Goal: Navigation & Orientation: Find specific page/section

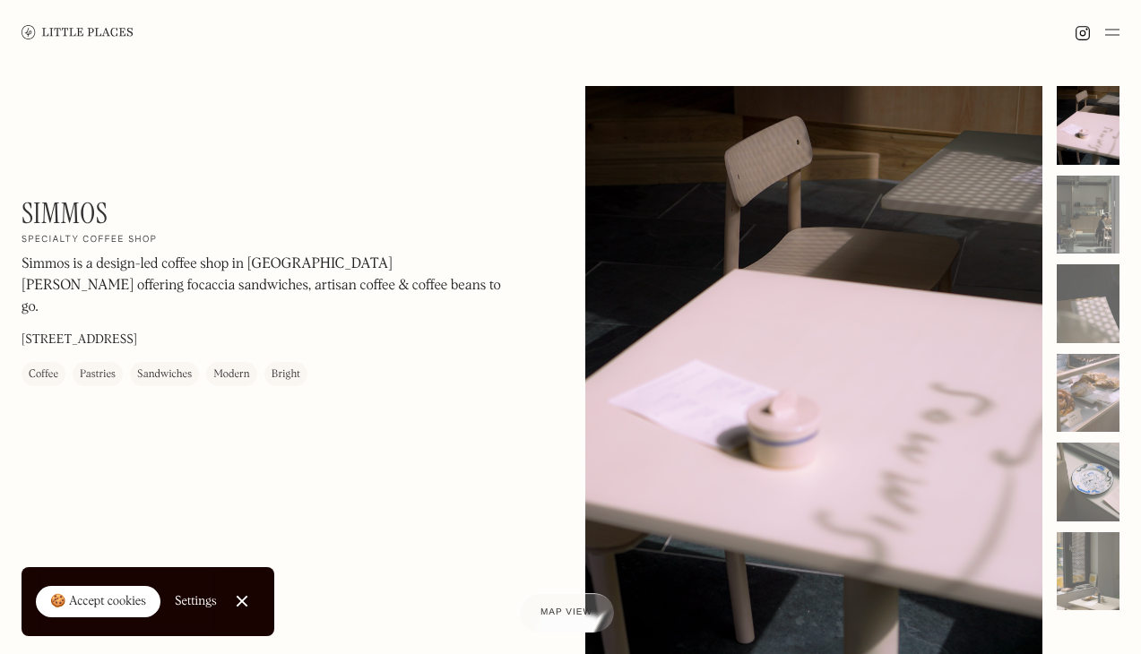
click at [56, 38] on img at bounding box center [78, 31] width 112 height 13
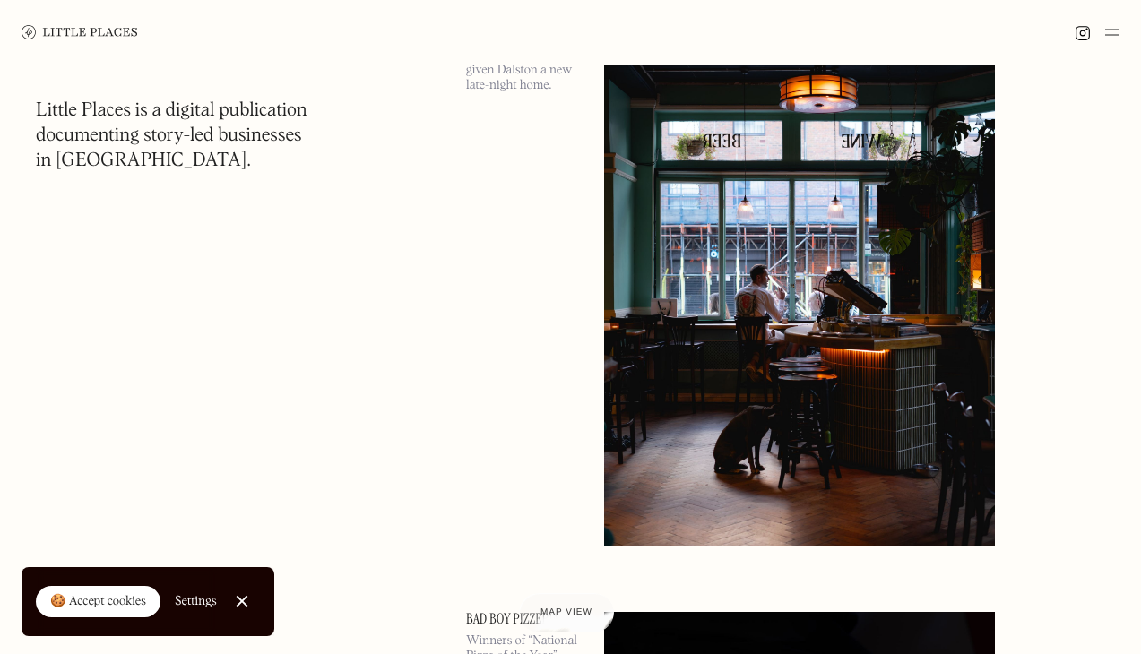
scroll to position [208, 0]
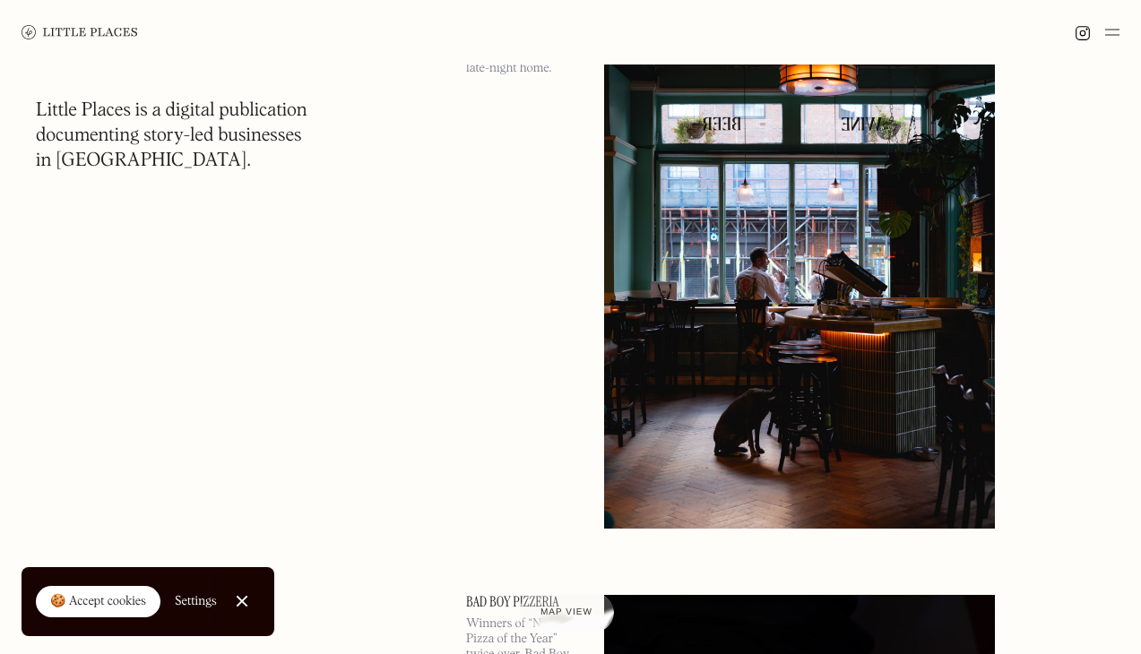
click at [102, 590] on link "🍪 Accept cookies" at bounding box center [98, 602] width 125 height 32
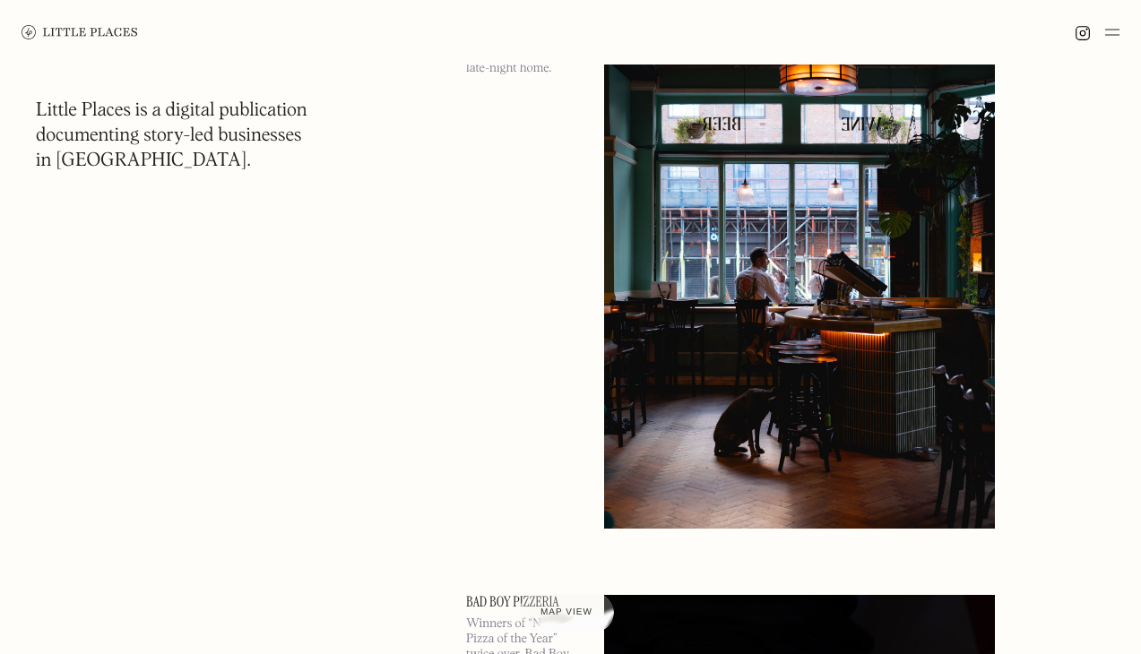
scroll to position [0, 0]
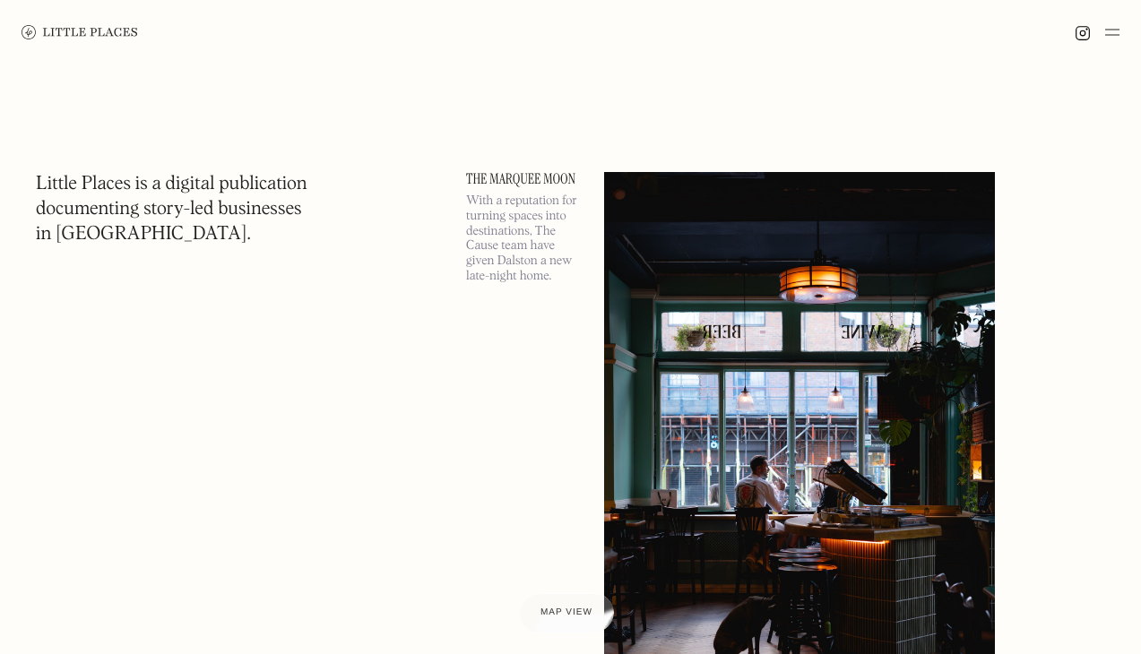
click at [1103, 31] on div at bounding box center [1096, 33] width 45 height 22
click at [1112, 31] on img at bounding box center [1112, 33] width 14 height 22
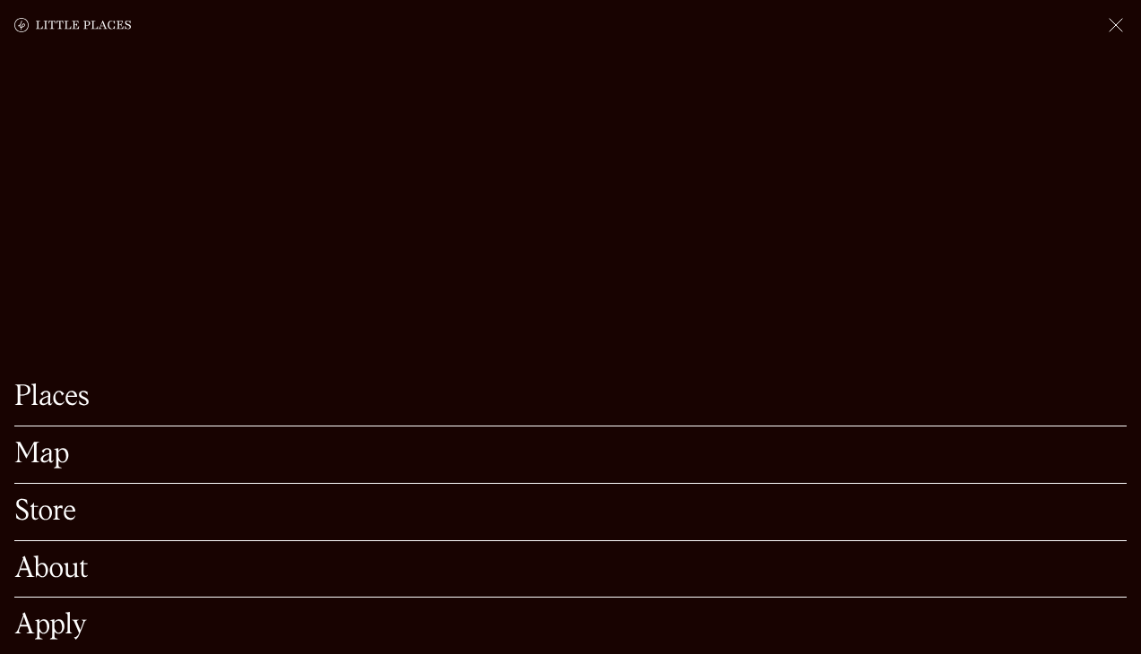
click at [63, 403] on link "Places" at bounding box center [570, 398] width 1112 height 28
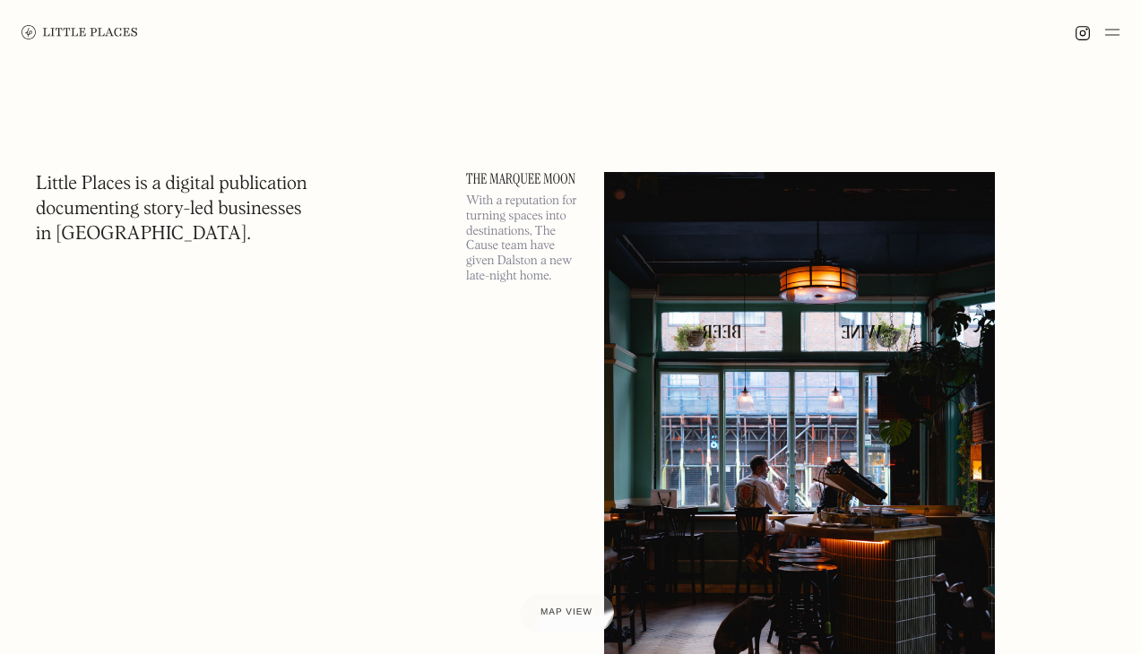
click at [1102, 29] on div at bounding box center [1096, 33] width 45 height 22
click at [1108, 30] on img at bounding box center [1112, 33] width 14 height 22
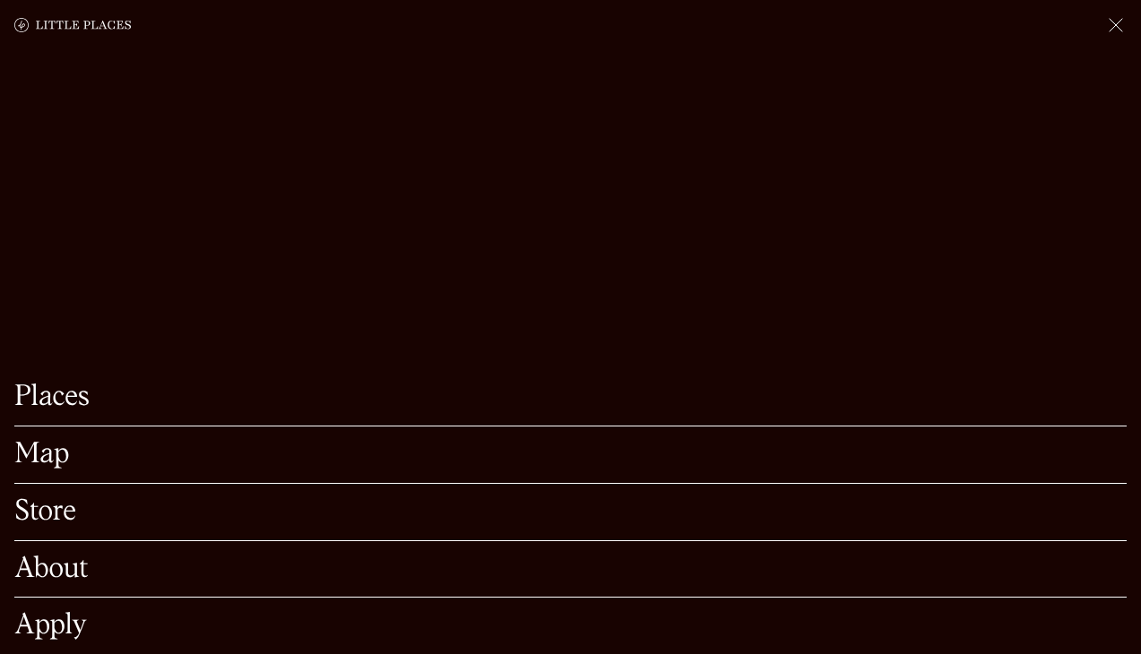
click at [65, 452] on link "Map" at bounding box center [570, 455] width 1112 height 28
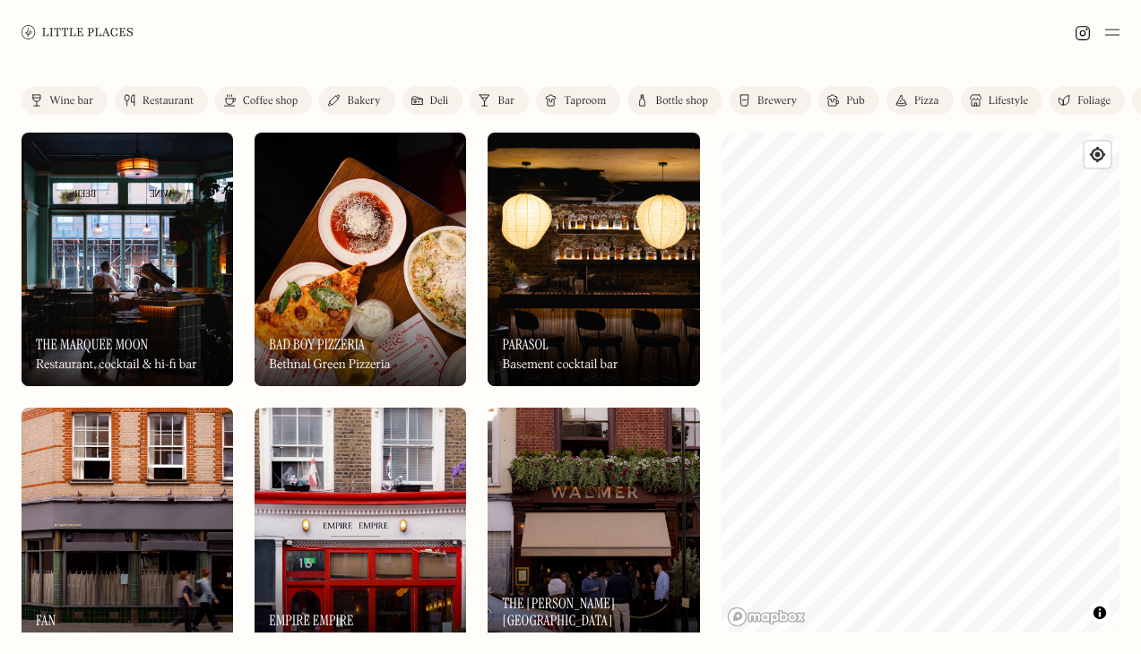
click at [284, 97] on div "Coffee shop" at bounding box center [270, 101] width 55 height 11
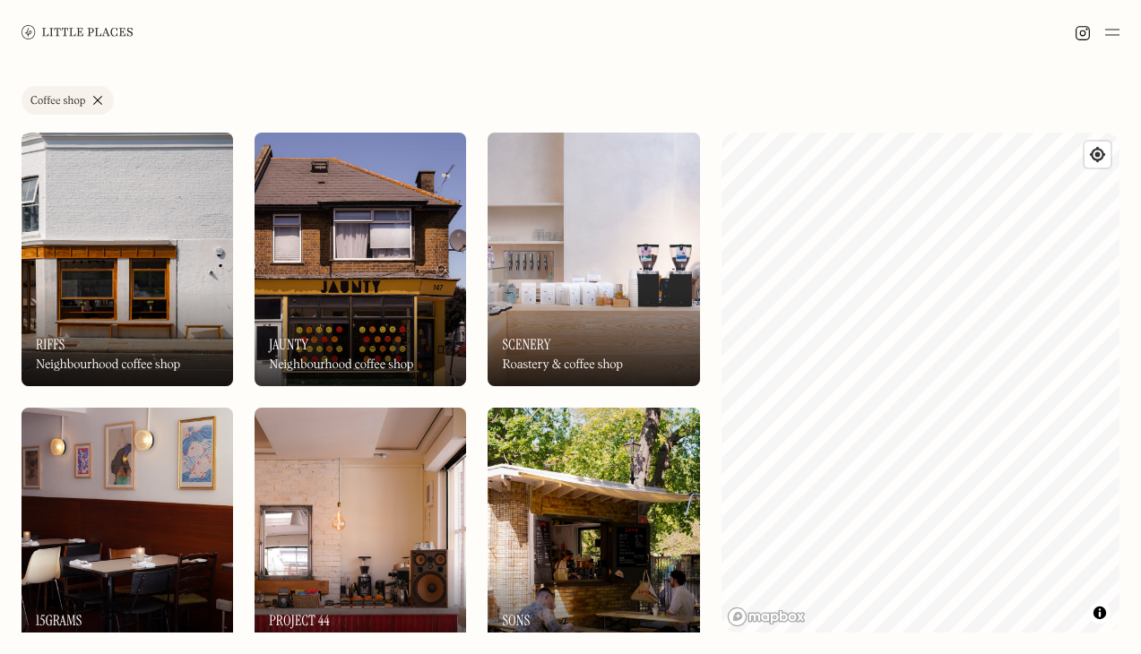
click at [101, 95] on link "Coffee shop" at bounding box center [68, 100] width 92 height 29
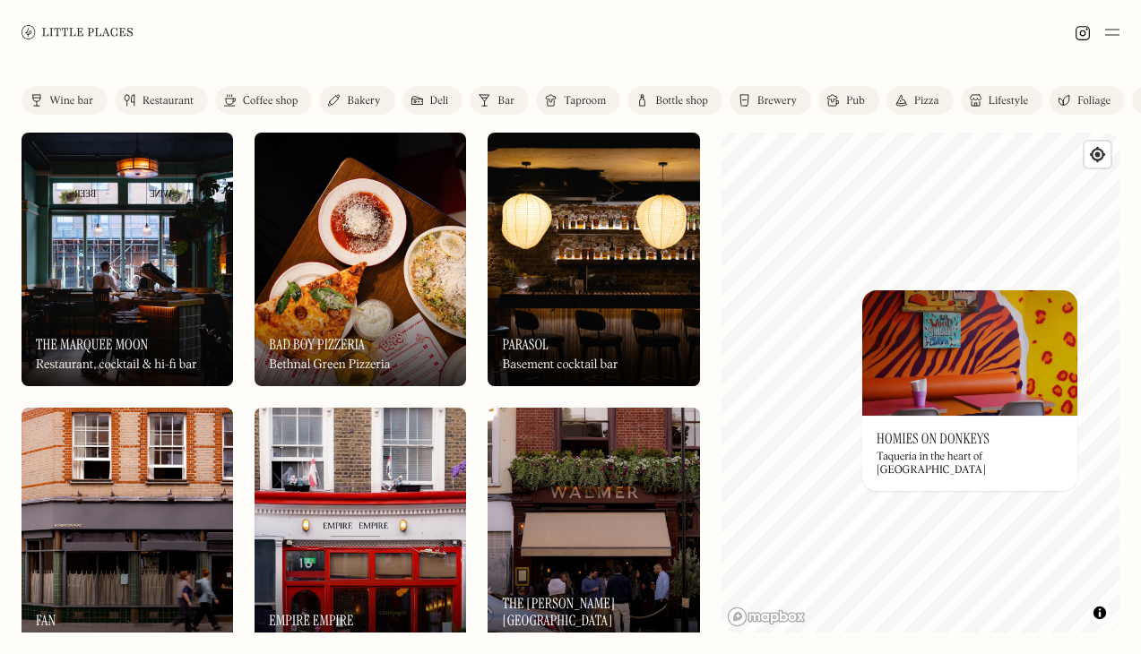
click at [908, 430] on div "© Mapbox © OpenStreetMap Improve this map On Our Radar Homies on Donkeys Taquer…" at bounding box center [920, 383] width 398 height 500
